Goal: Task Accomplishment & Management: Manage account settings

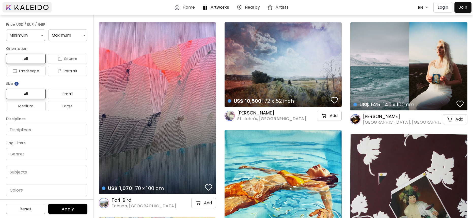
click at [32, 6] on div at bounding box center [27, 7] width 49 height 10
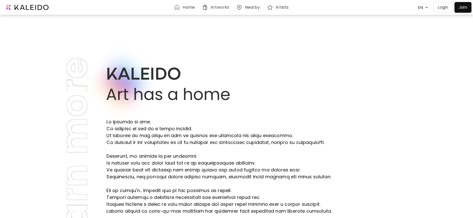
click at [444, 8] on p "Login" at bounding box center [443, 7] width 10 height 6
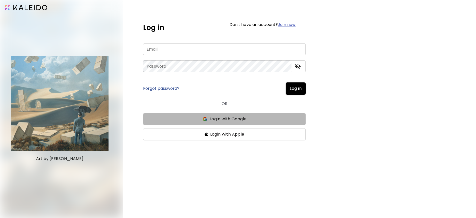
click at [236, 120] on span "Login with Google" at bounding box center [228, 119] width 37 height 6
